Goal: Use online tool/utility: Utilize a website feature to perform a specific function

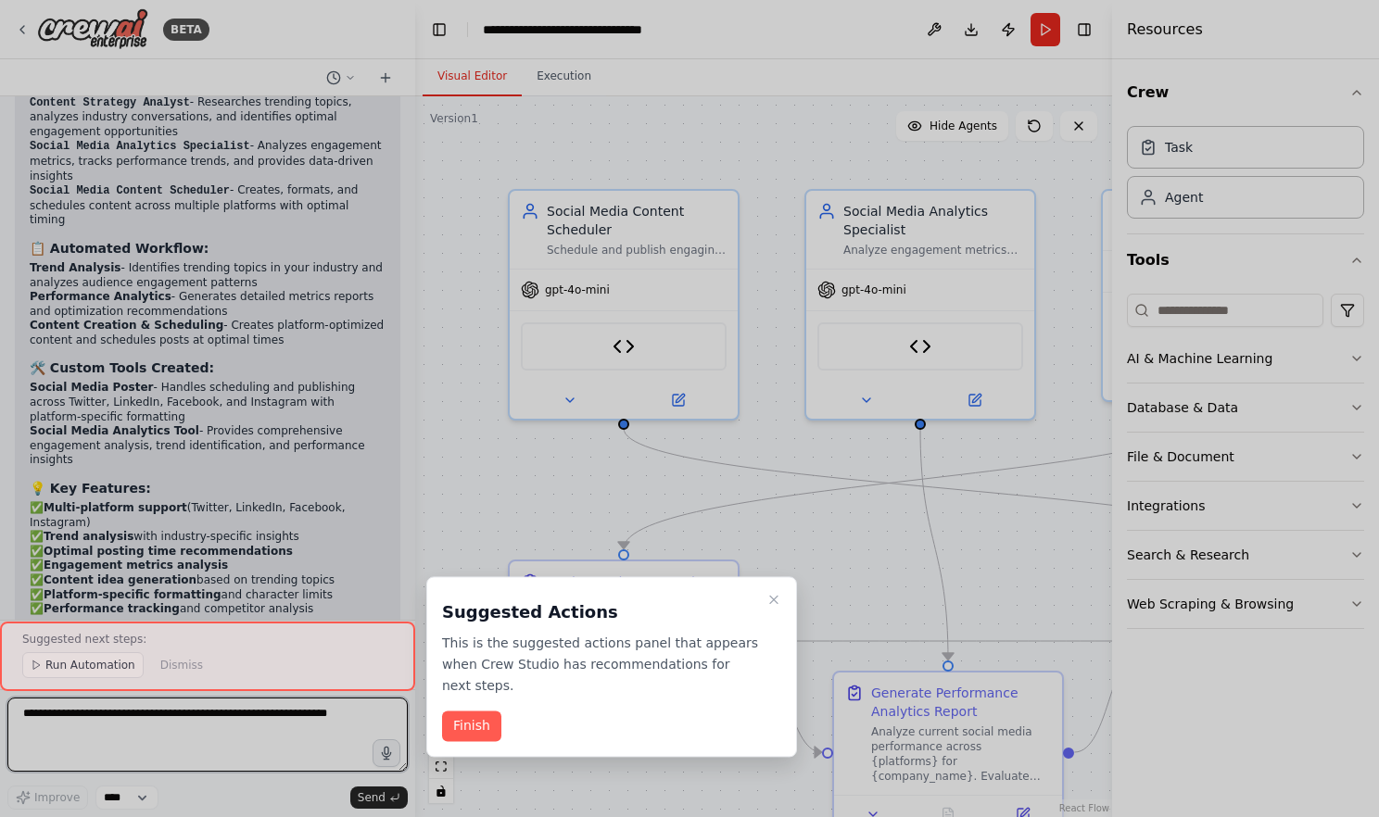
scroll to position [3007, 0]
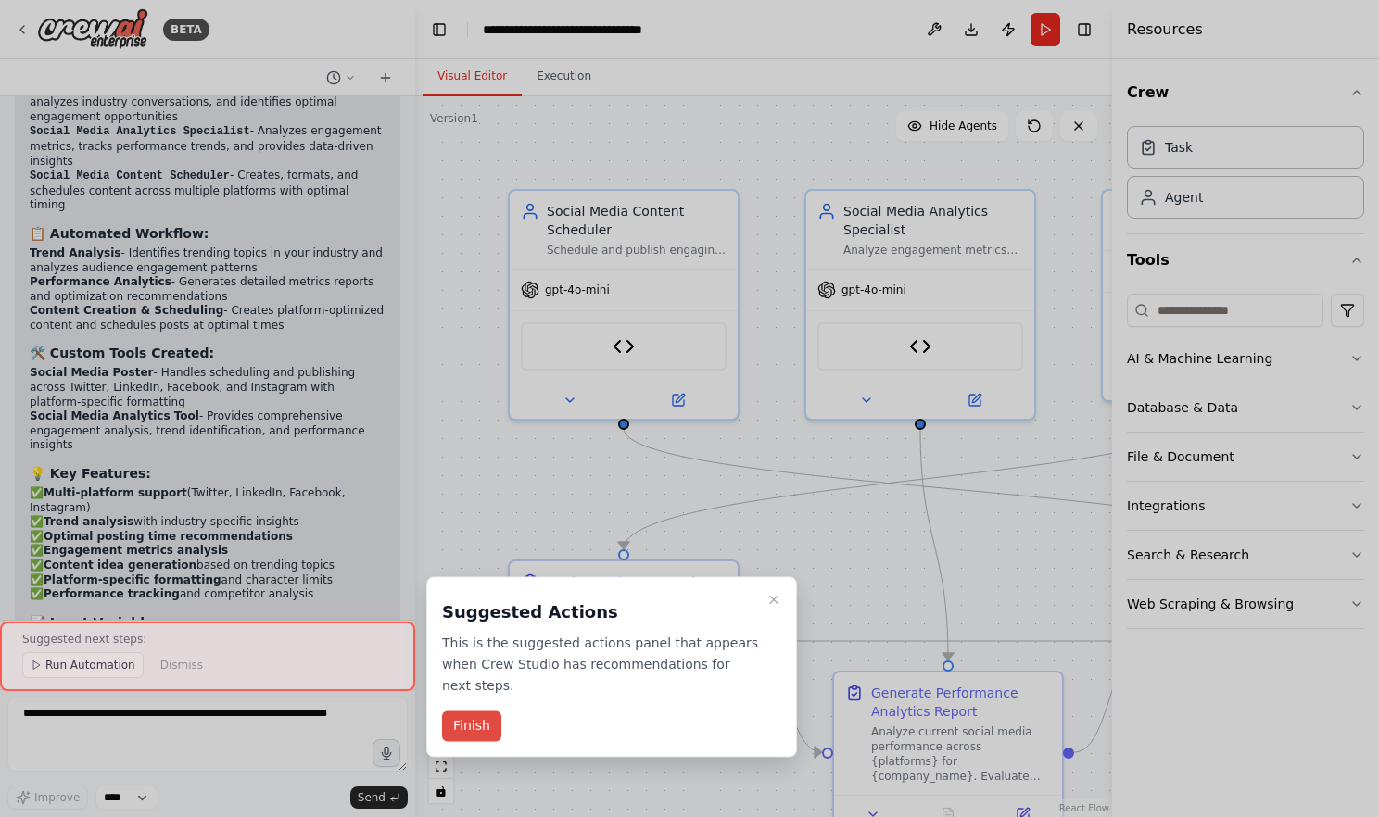
click at [471, 717] on button "Finish" at bounding box center [471, 727] width 59 height 31
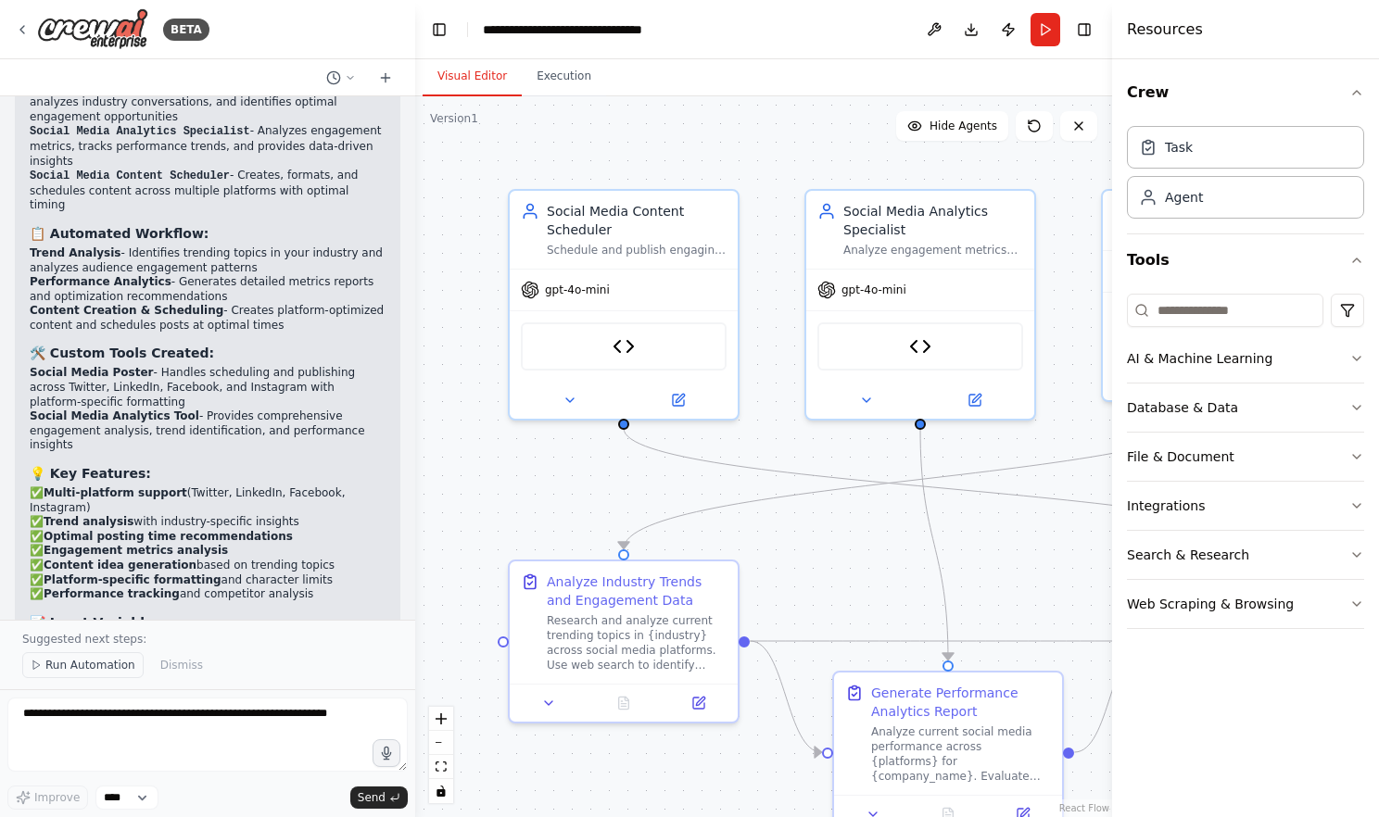
click at [45, 673] on span "Run Automation" at bounding box center [90, 665] width 90 height 15
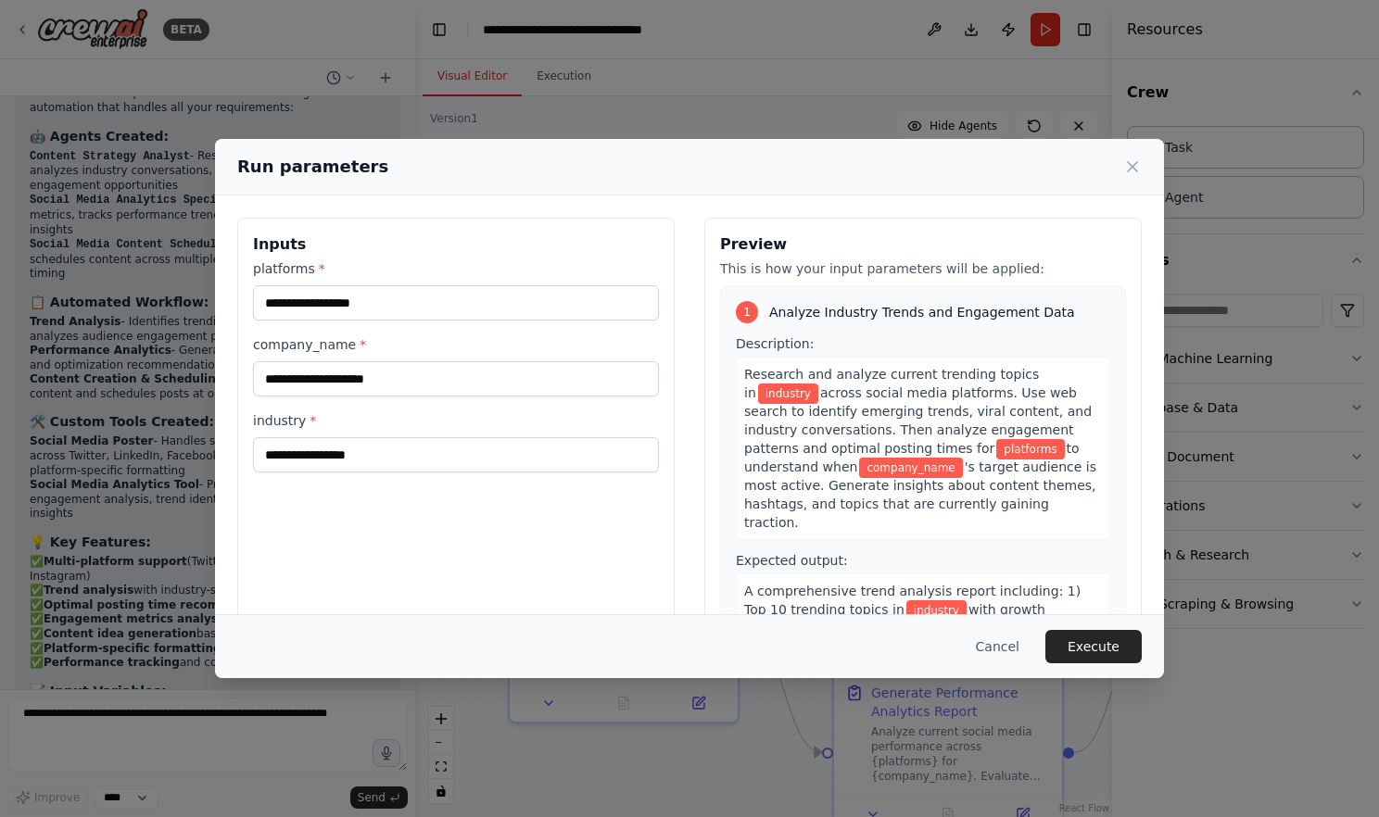
click at [552, 493] on div "Inputs platforms * company_name * industry *" at bounding box center [455, 437] width 437 height 439
click at [359, 305] on input "platforms *" at bounding box center [456, 302] width 406 height 35
click at [319, 387] on input "company_name *" at bounding box center [456, 378] width 406 height 35
click at [311, 450] on input "industry *" at bounding box center [456, 454] width 406 height 35
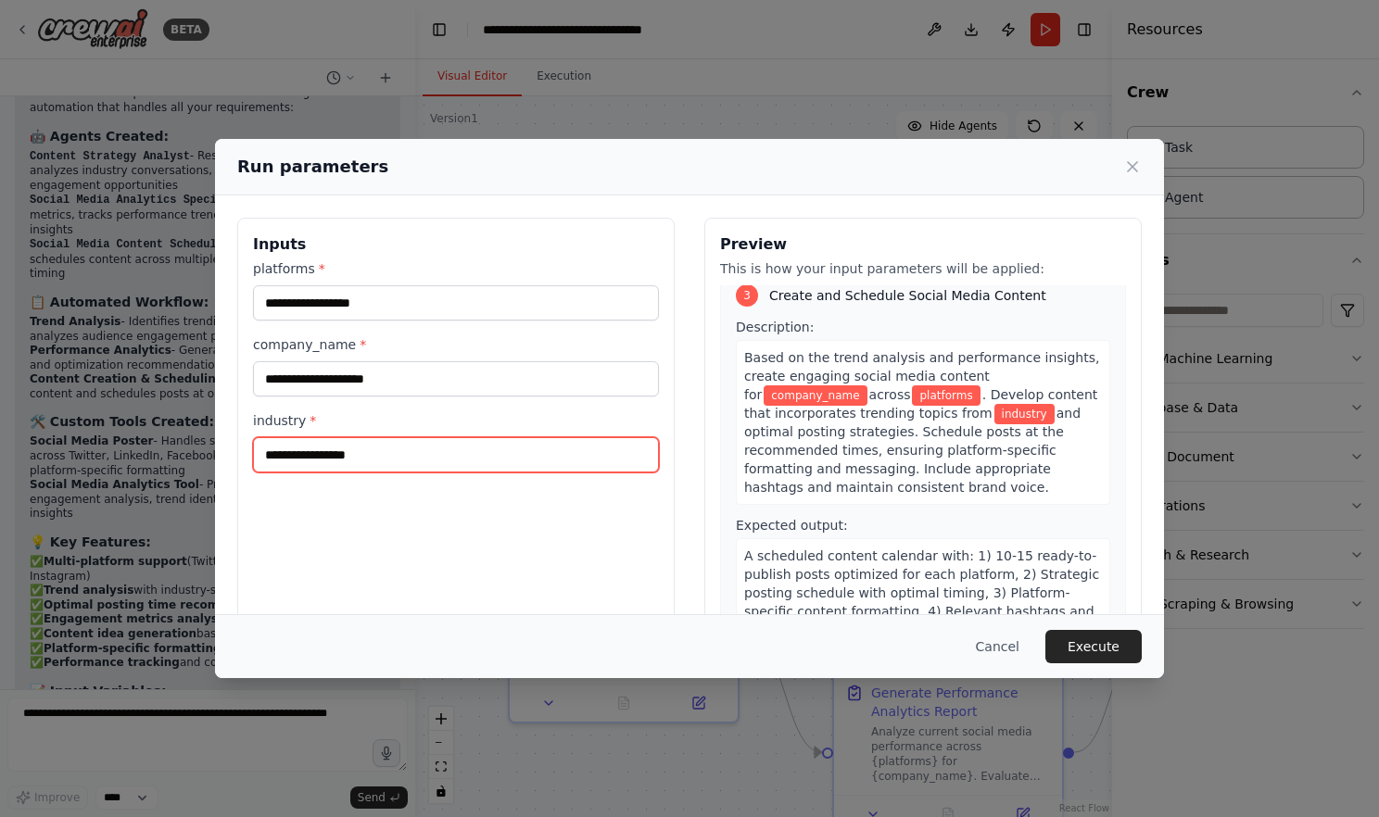
scroll to position [63, 0]
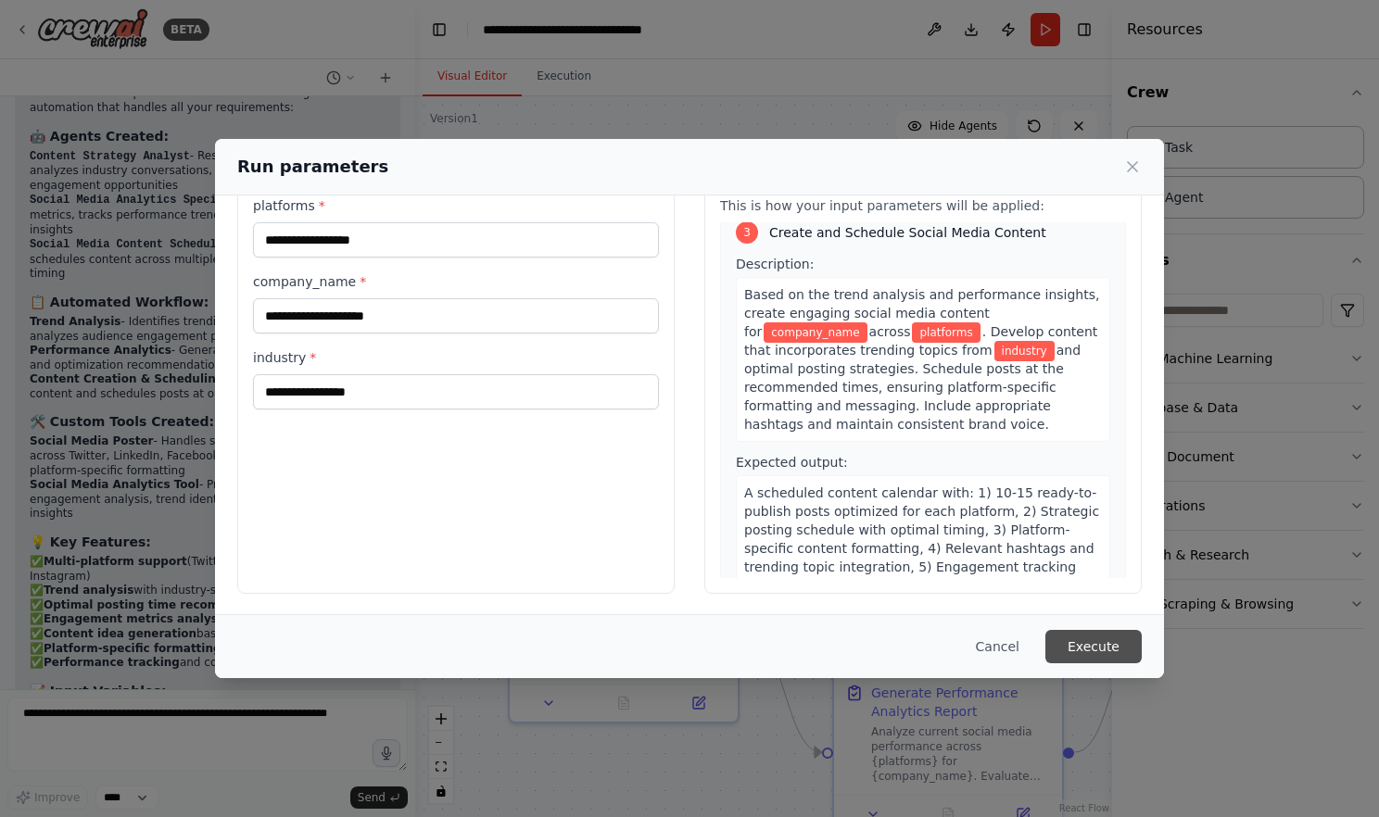
click at [1083, 650] on button "Execute" at bounding box center [1093, 646] width 96 height 33
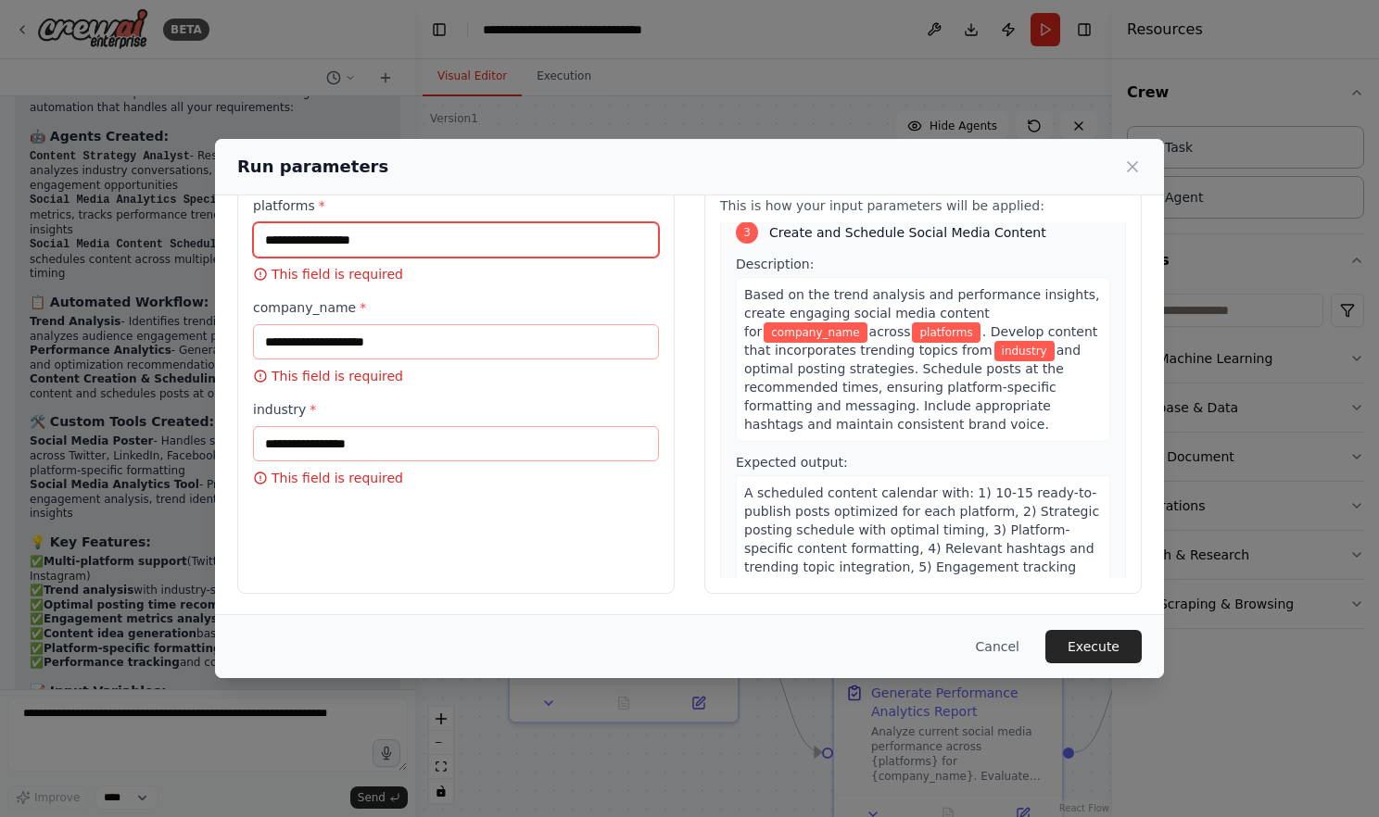
click at [406, 247] on input "platforms *" at bounding box center [456, 239] width 406 height 35
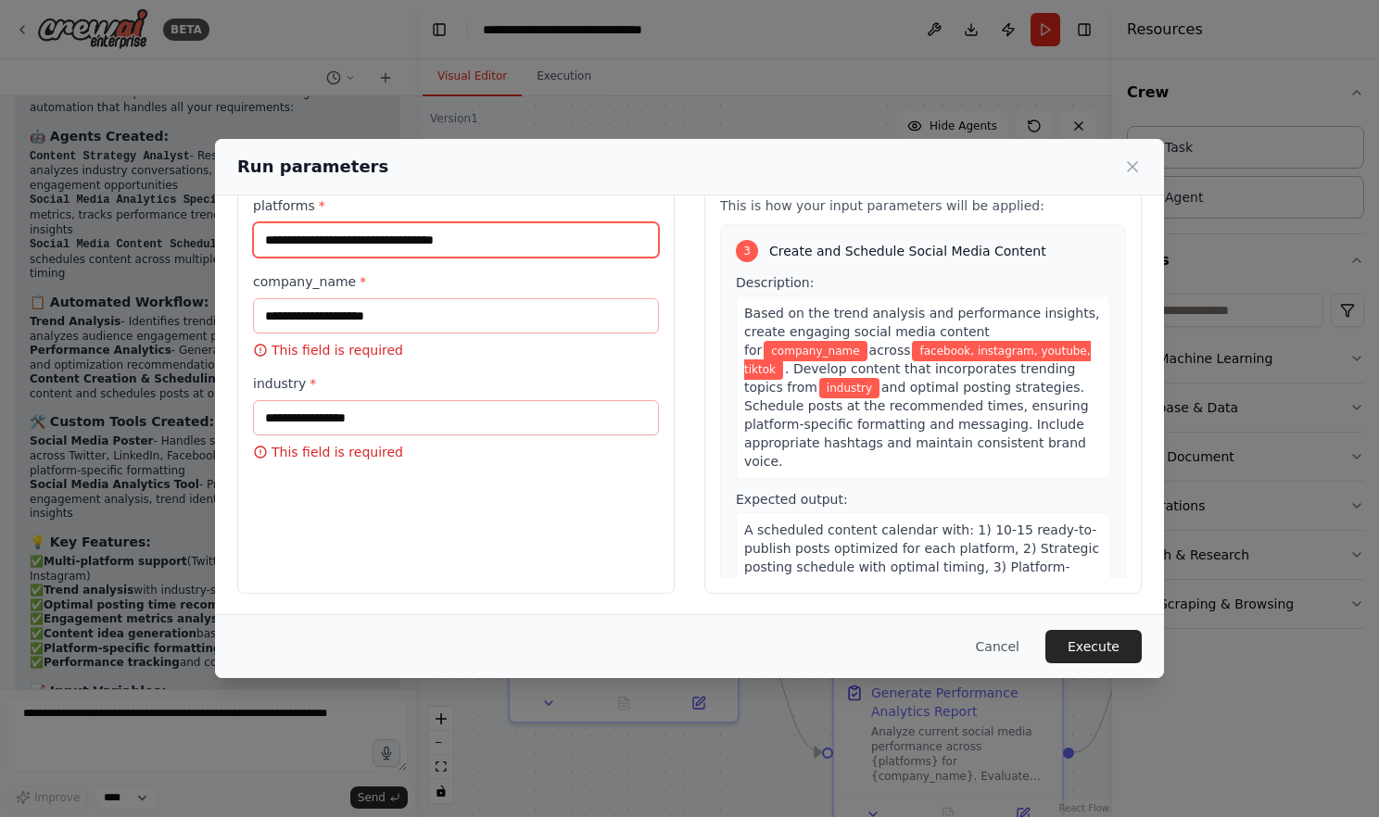
scroll to position [966, 0]
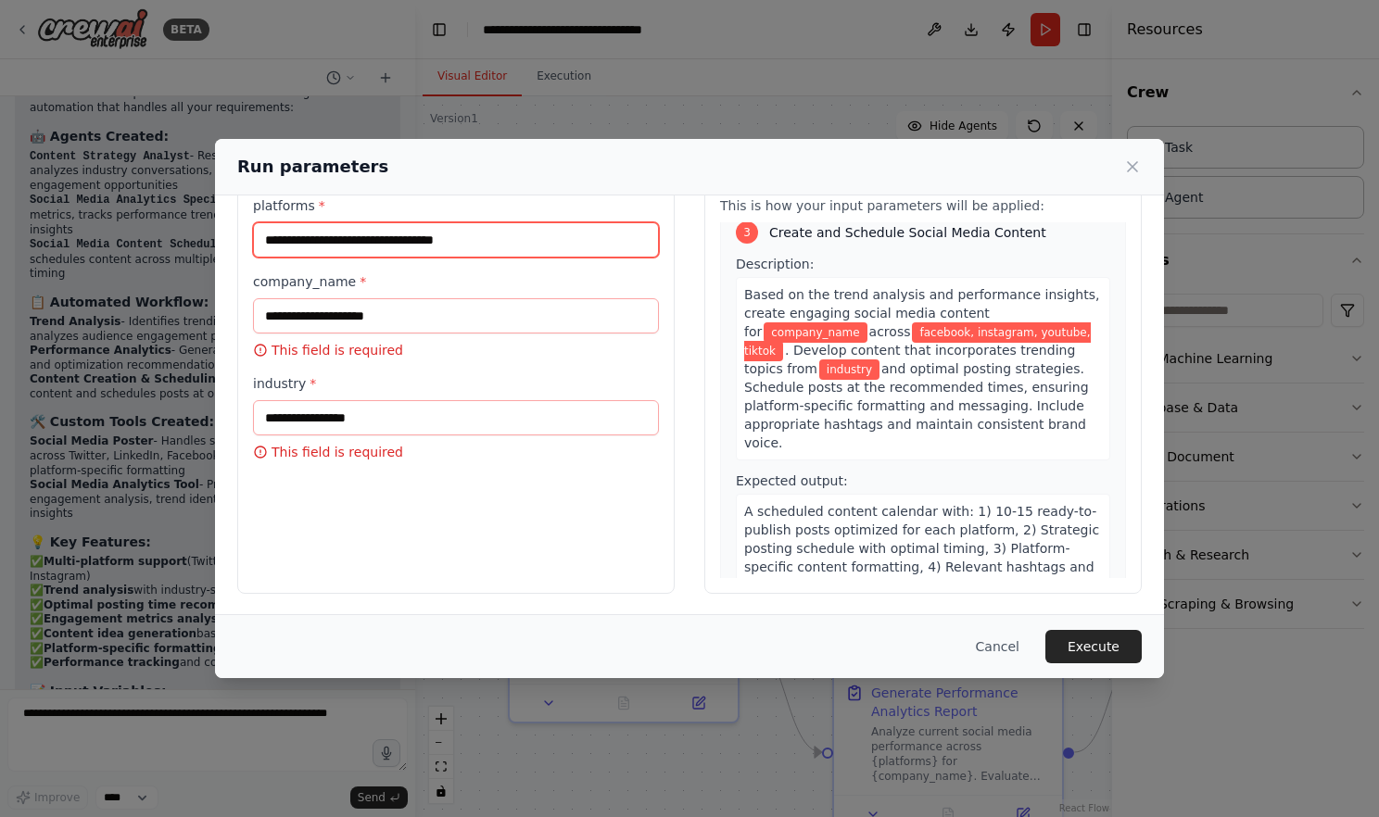
type input "**********"
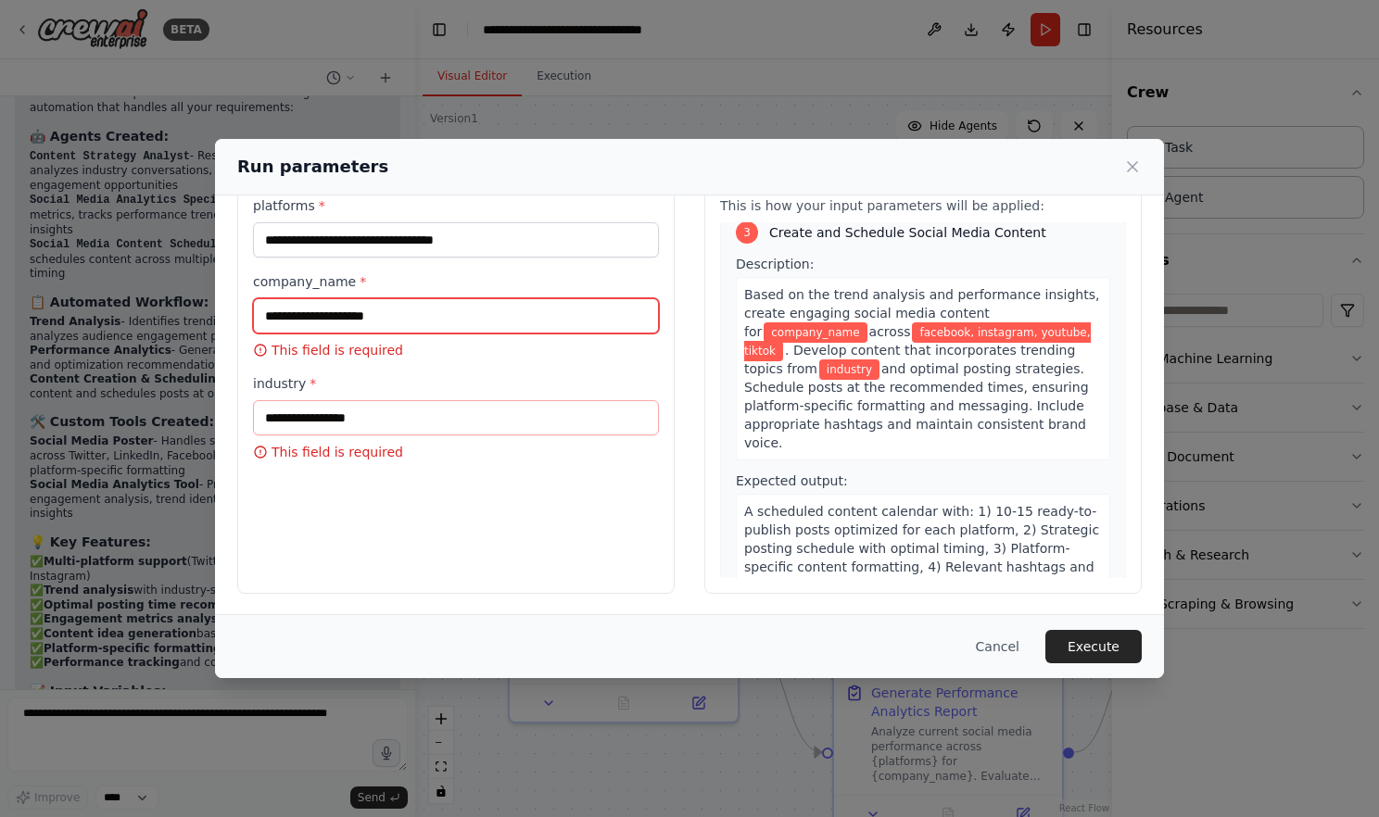
click at [400, 319] on input "company_name *" at bounding box center [456, 315] width 406 height 35
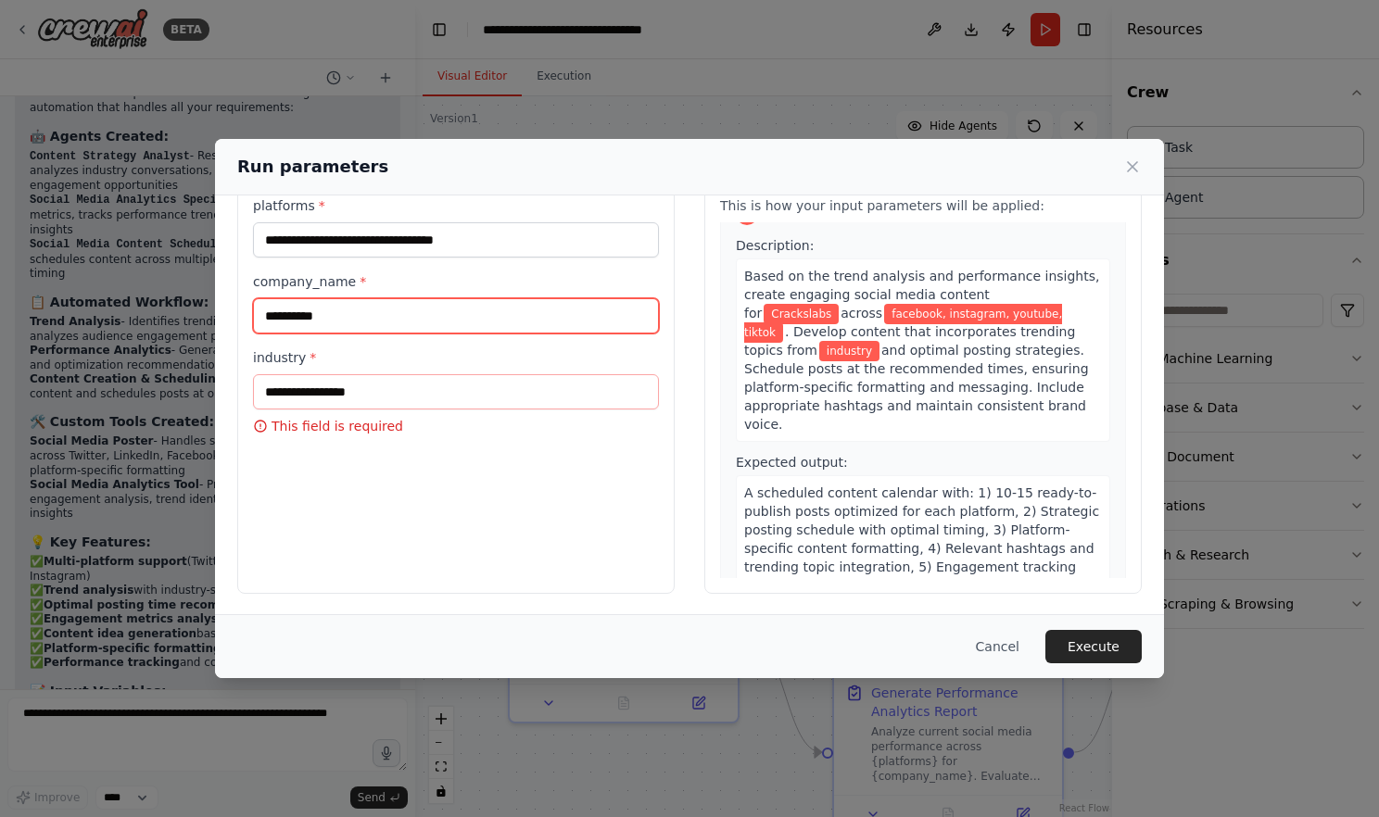
type input "**********"
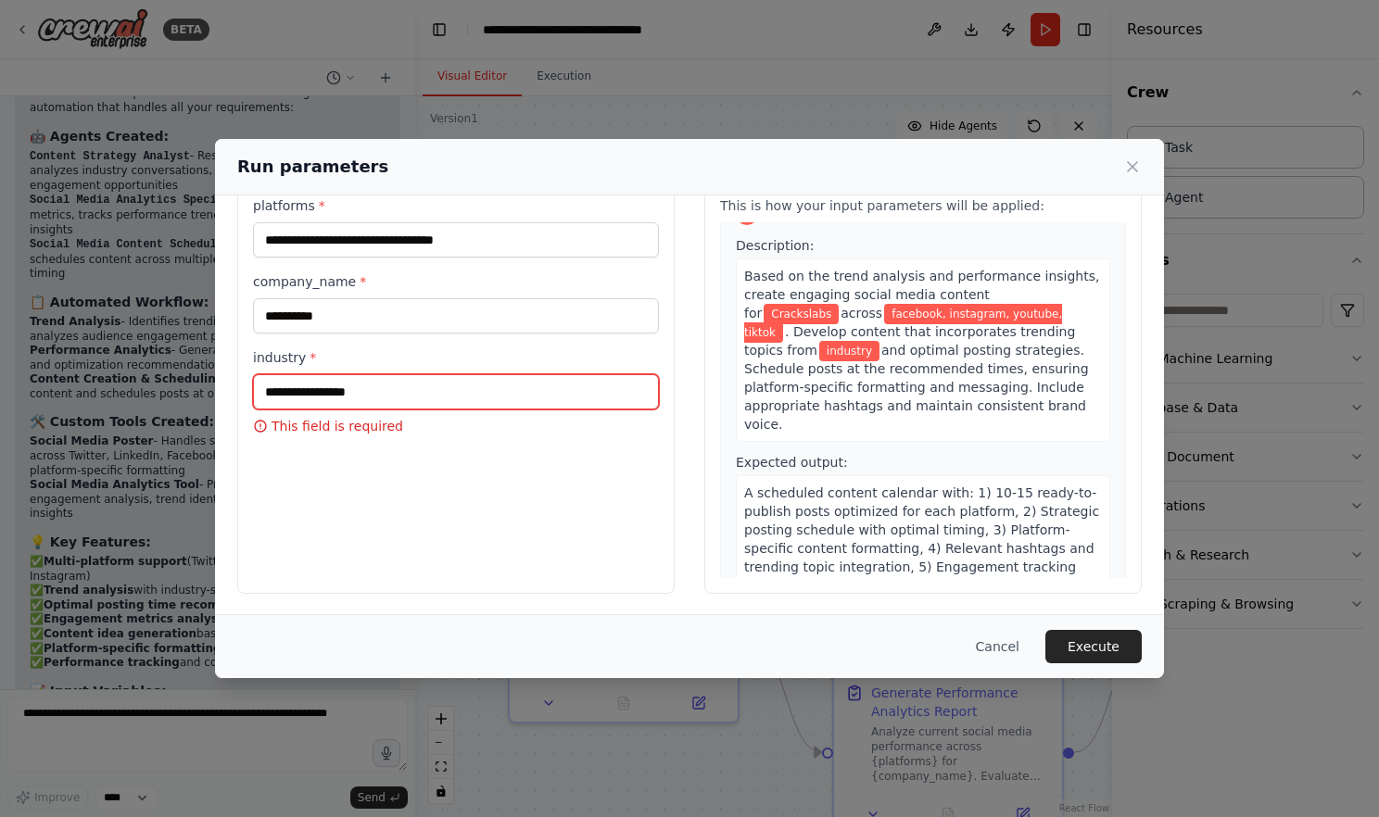
click at [352, 392] on input "industry *" at bounding box center [456, 391] width 406 height 35
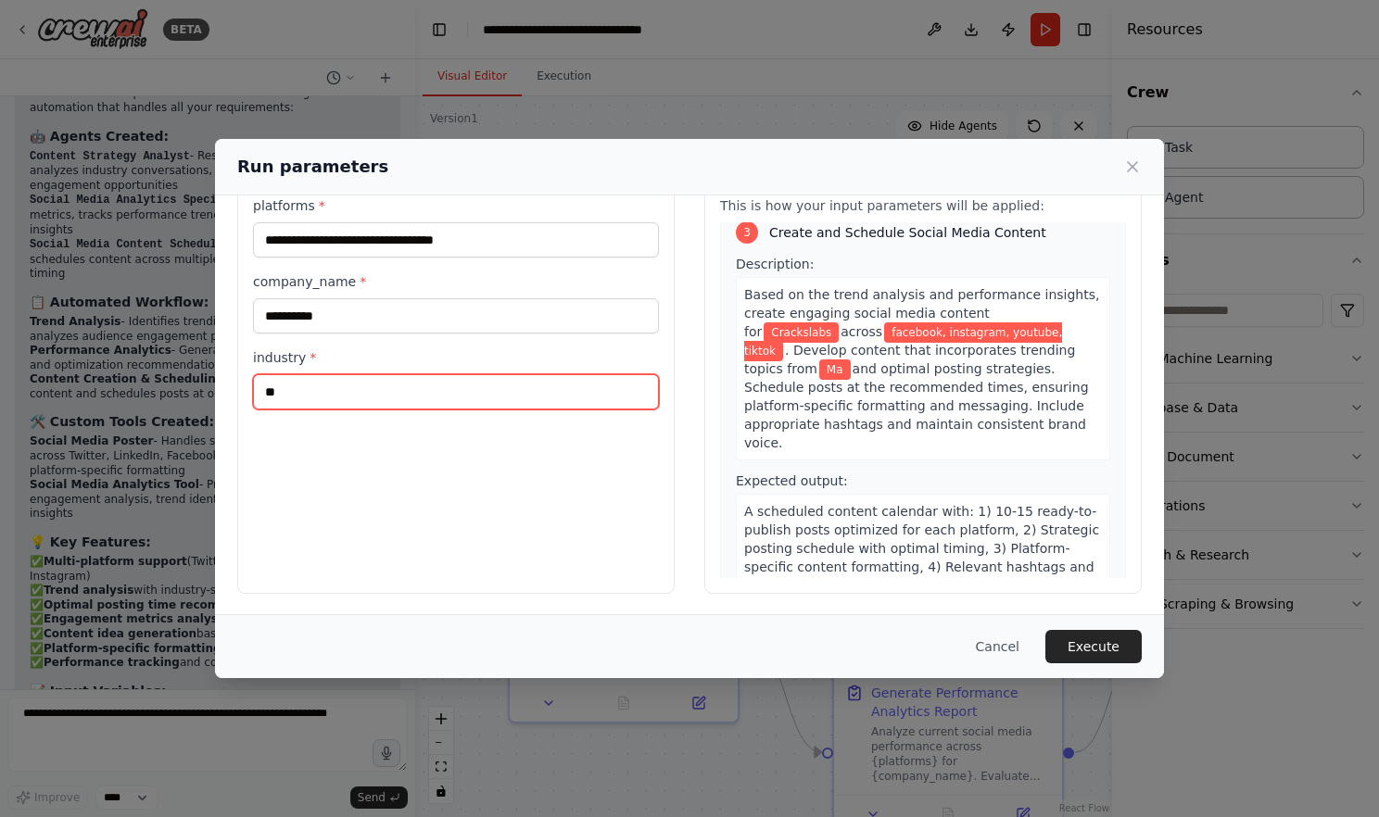
type input "*"
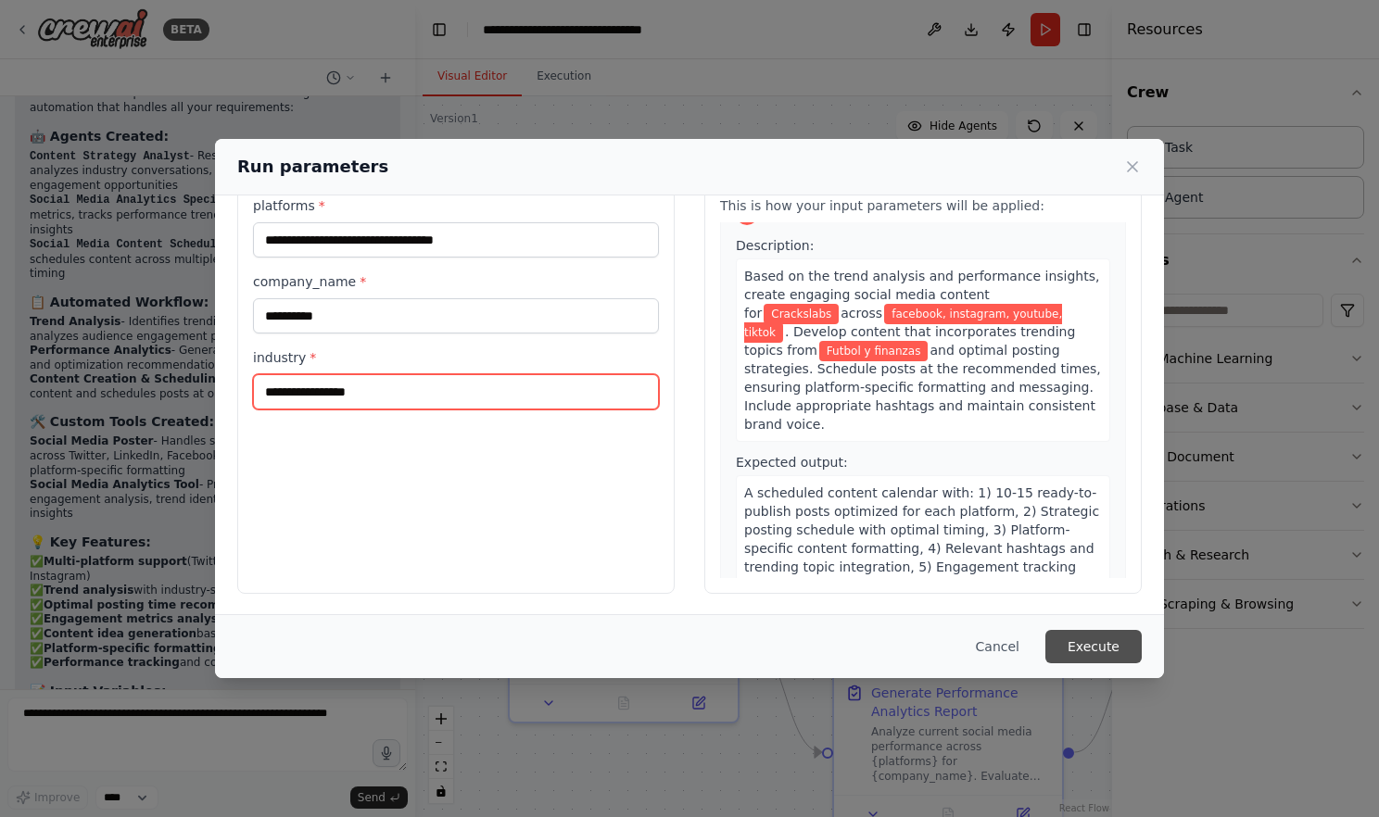
type input "**********"
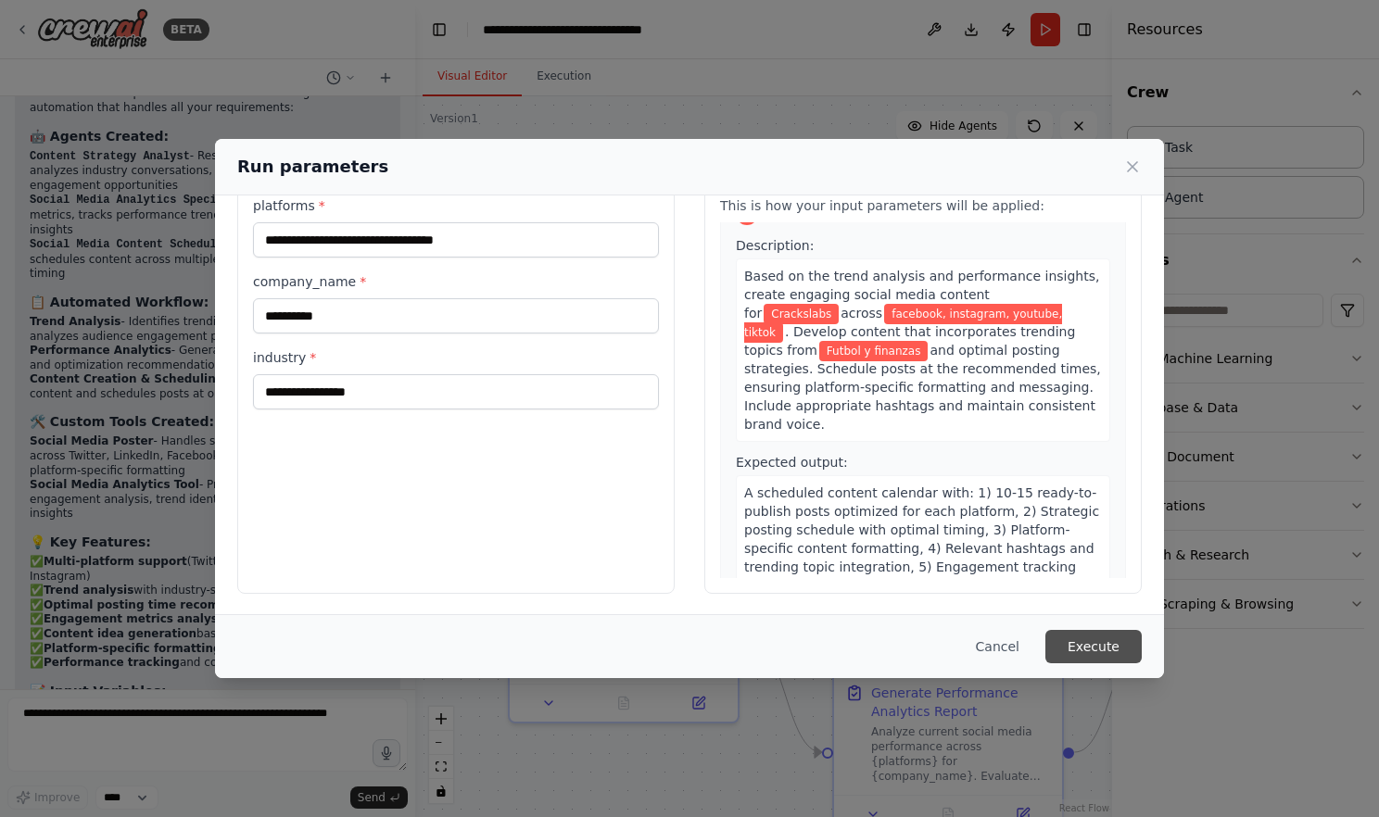
click at [1106, 654] on button "Execute" at bounding box center [1093, 646] width 96 height 33
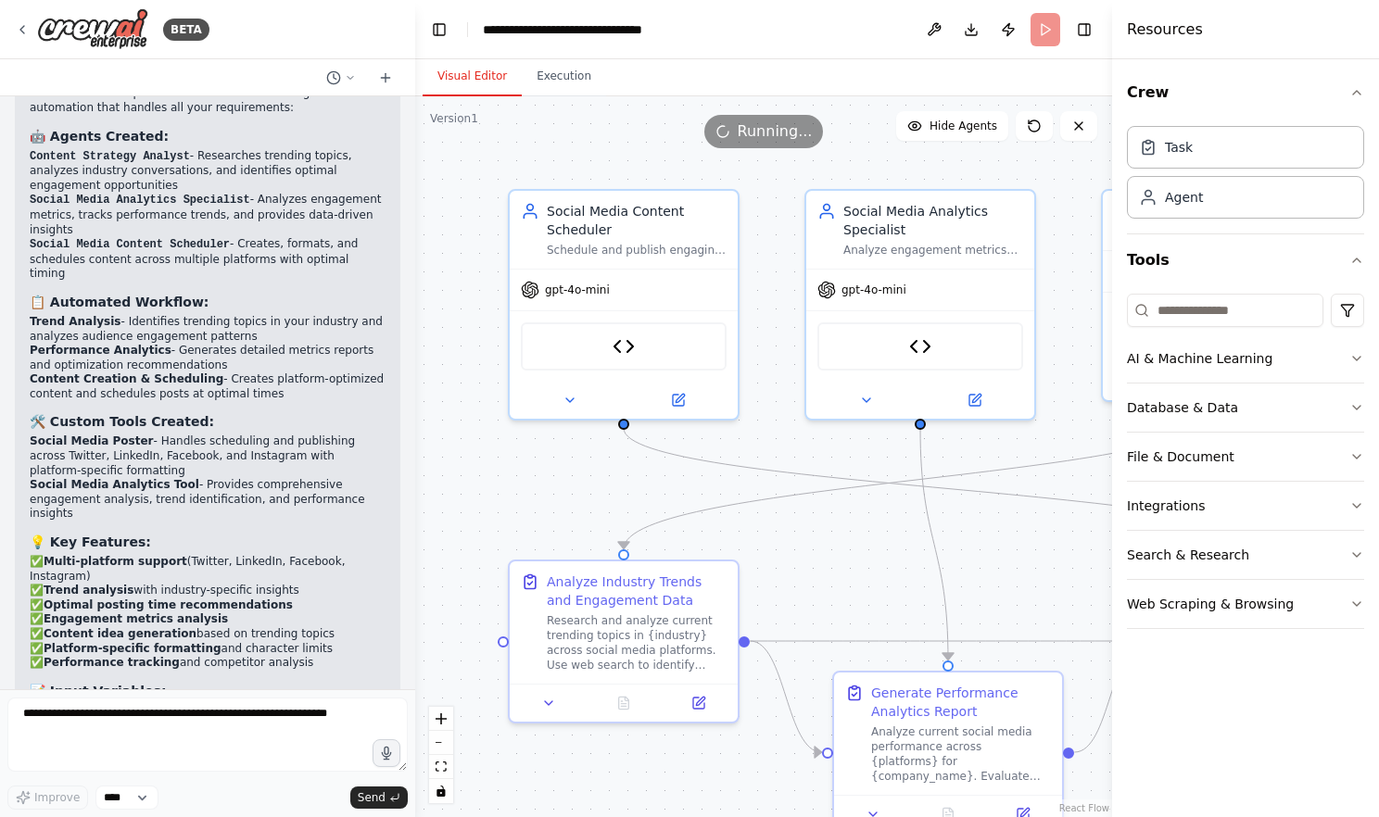
click at [567, 473] on div ".deletable-edge-delete-btn { width: 20px; height: 20px; border: 0px solid #ffff…" at bounding box center [763, 456] width 697 height 721
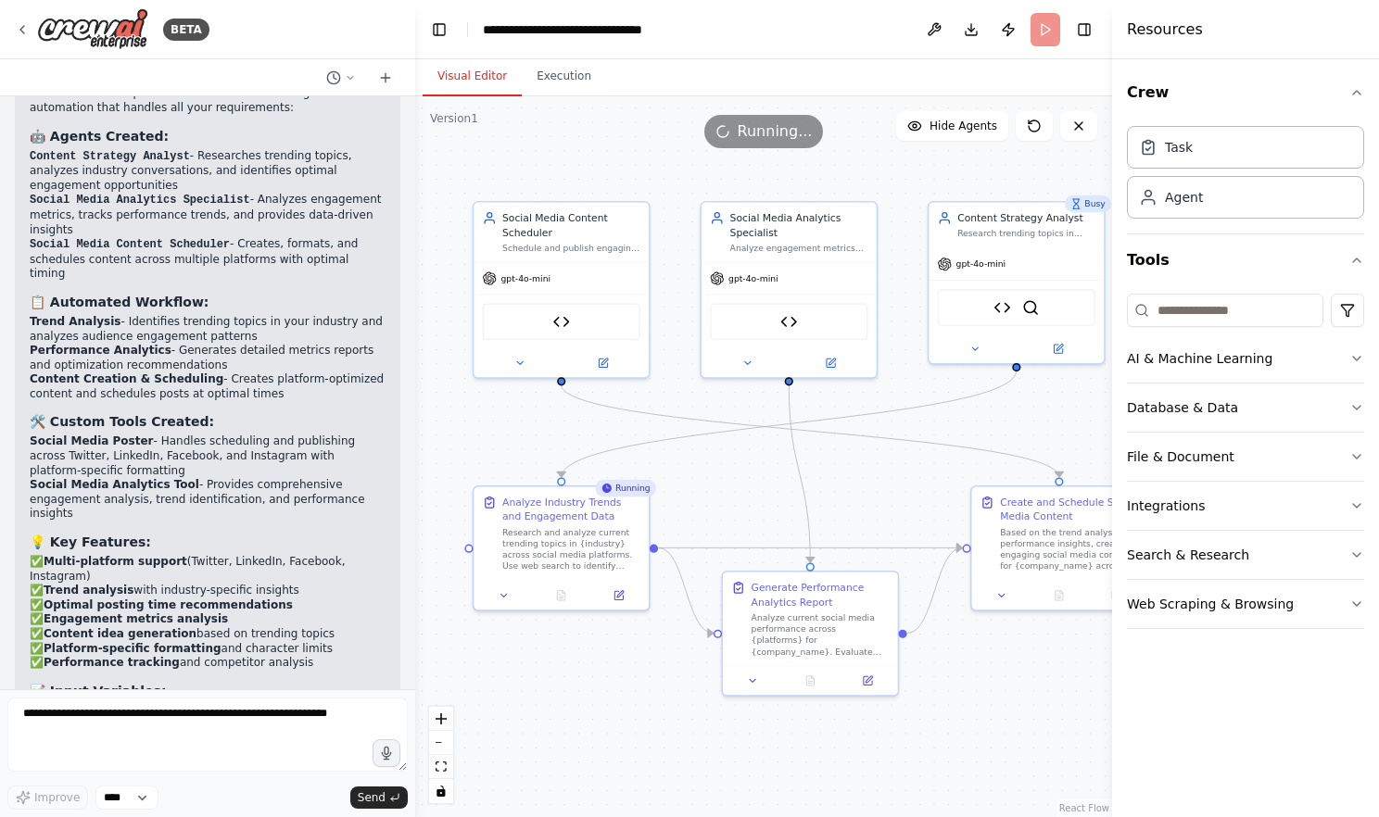
drag, startPoint x: 664, startPoint y: 539, endPoint x: 742, endPoint y: 502, distance: 87.1
click at [742, 502] on div ".deletable-edge-delete-btn { width: 20px; height: 20px; border: 0px solid #ffff…" at bounding box center [763, 456] width 697 height 721
click at [621, 673] on div ".deletable-edge-delete-btn { width: 20px; height: 20px; border: 0px solid #ffff…" at bounding box center [763, 456] width 697 height 721
